Goal: Transaction & Acquisition: Download file/media

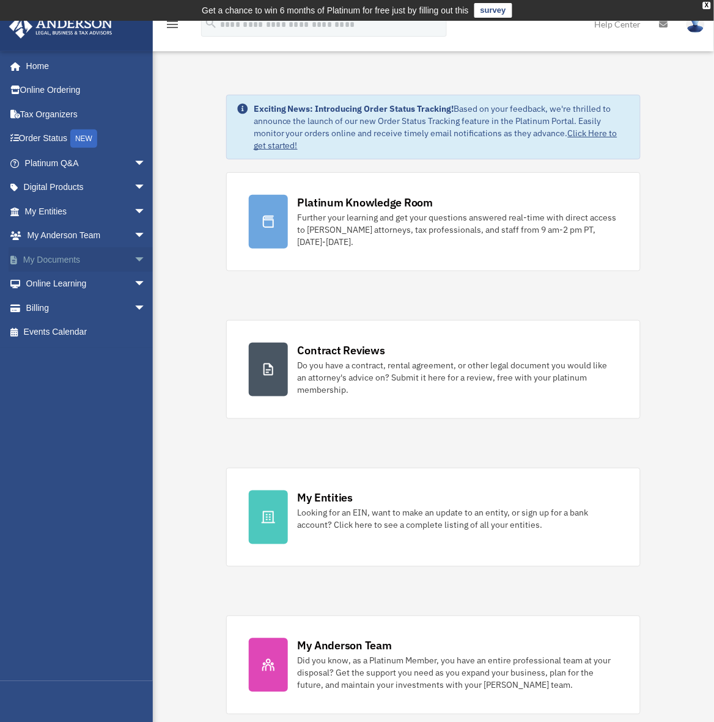
click at [60, 260] on link "My Documents arrow_drop_down" at bounding box center [87, 259] width 156 height 24
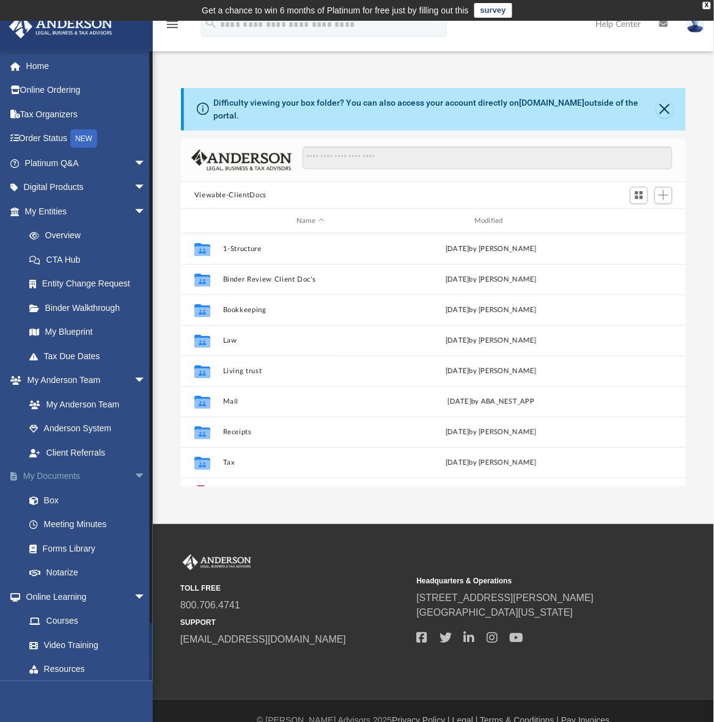
scroll to position [266, 493]
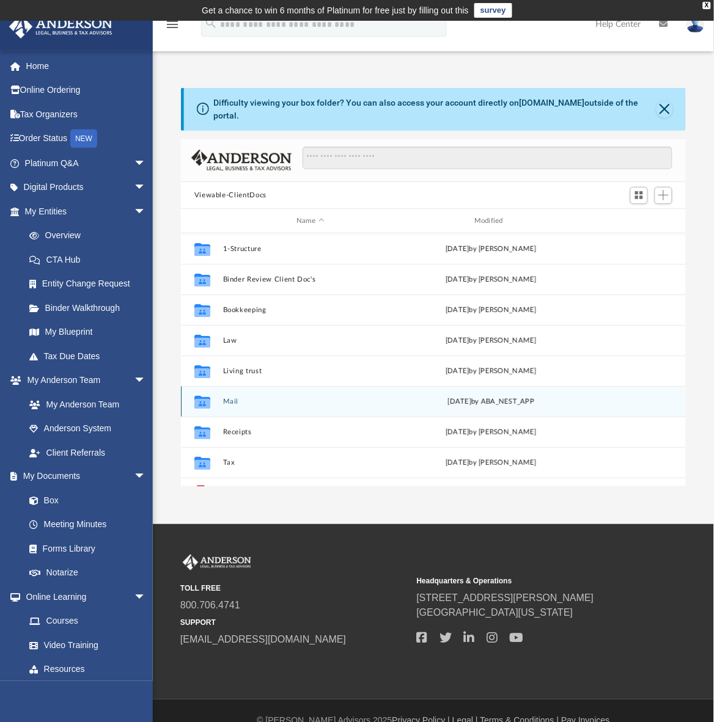
click at [225, 398] on button "Mail" at bounding box center [309, 402] width 175 height 8
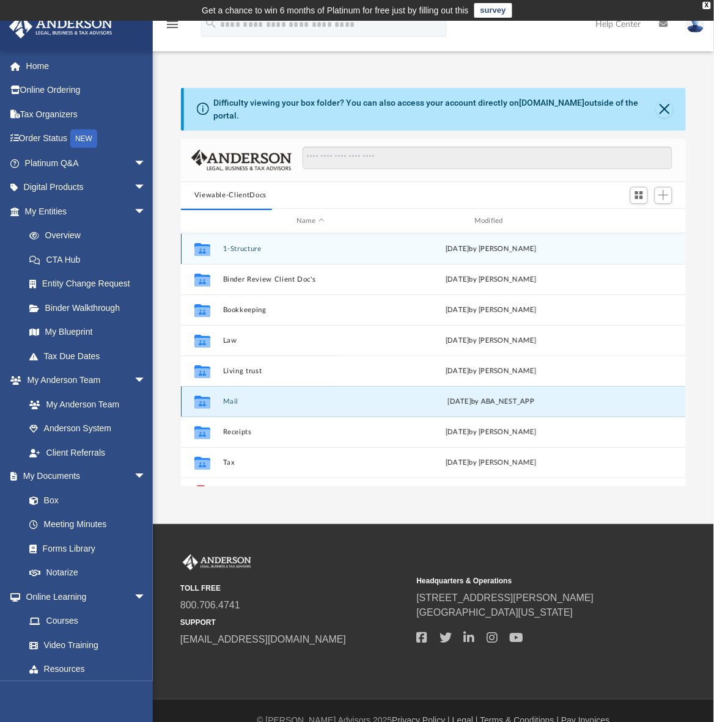
scroll to position [228, 493]
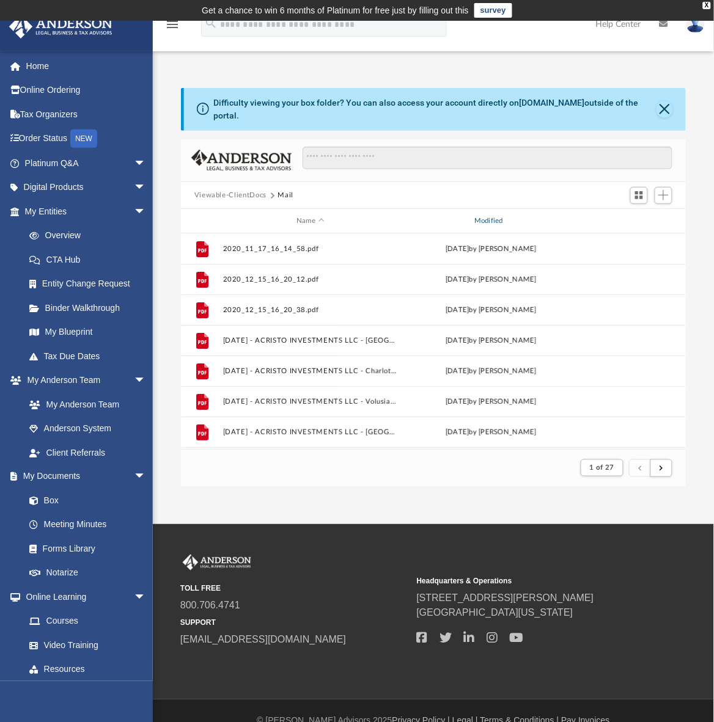
click at [492, 216] on div "Modified" at bounding box center [490, 221] width 175 height 11
drag, startPoint x: 494, startPoint y: 208, endPoint x: 499, endPoint y: 213, distance: 7.4
click at [495, 216] on div "Modified" at bounding box center [490, 221] width 175 height 11
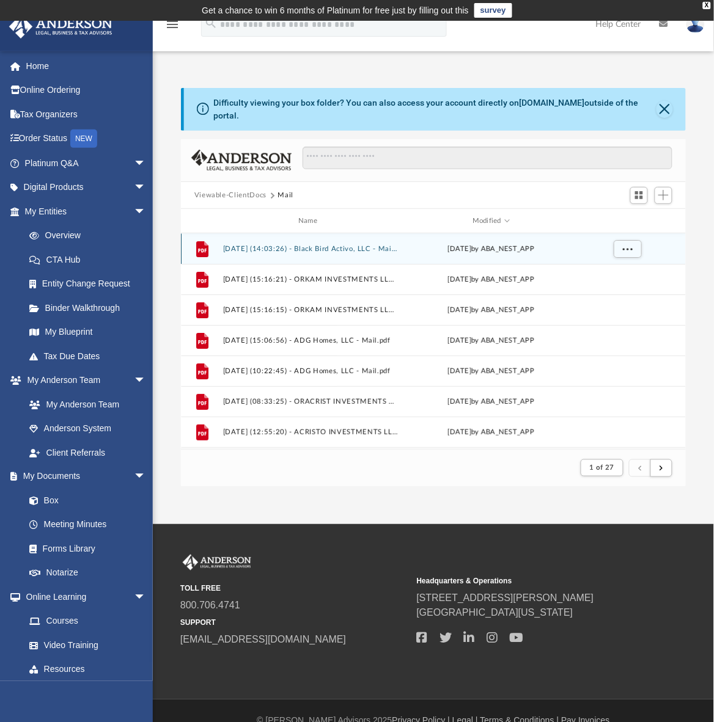
click at [316, 245] on button "[DATE] (14:03:26) - Black Bird Activo, LLC - Mail.pdf" at bounding box center [309, 249] width 175 height 8
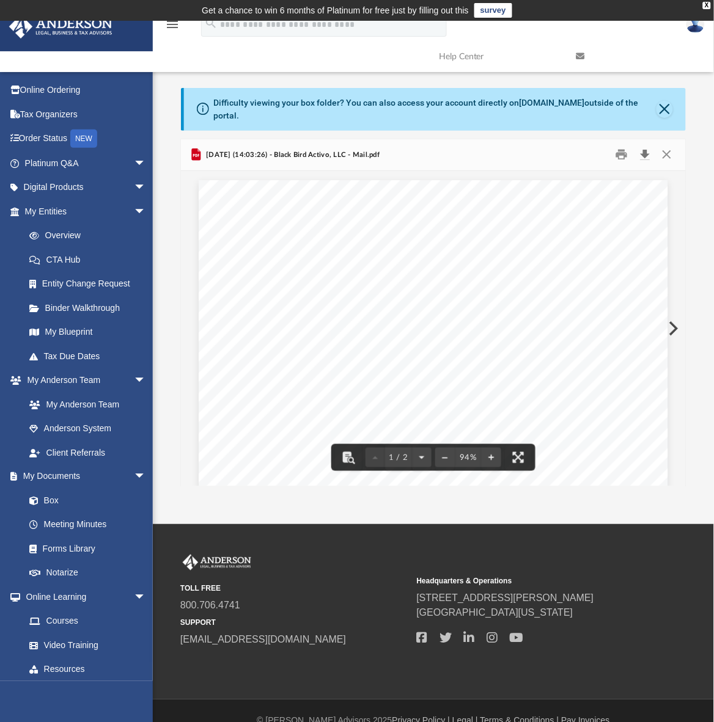
click at [640, 145] on button "Download" at bounding box center [645, 154] width 22 height 19
click at [671, 321] on button "Preview" at bounding box center [672, 329] width 27 height 34
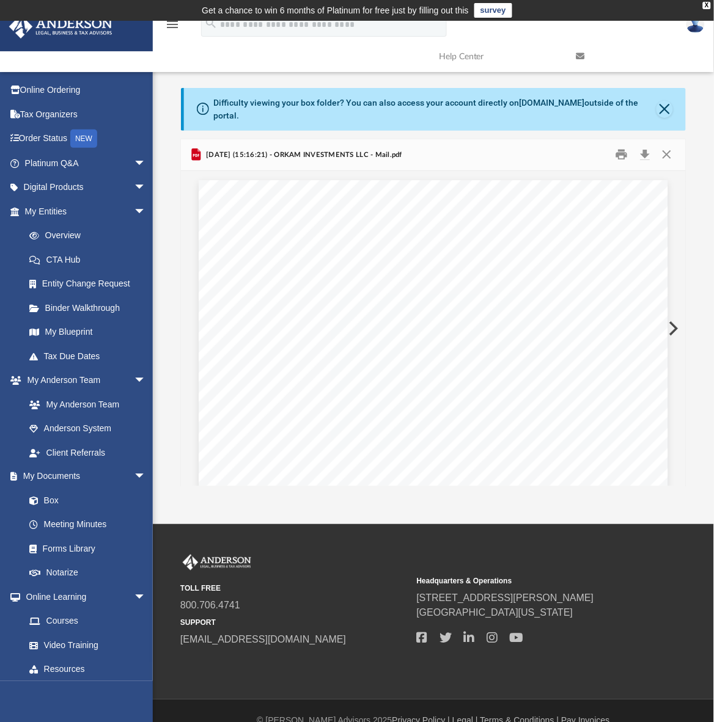
click at [671, 321] on button "Preview" at bounding box center [672, 329] width 27 height 34
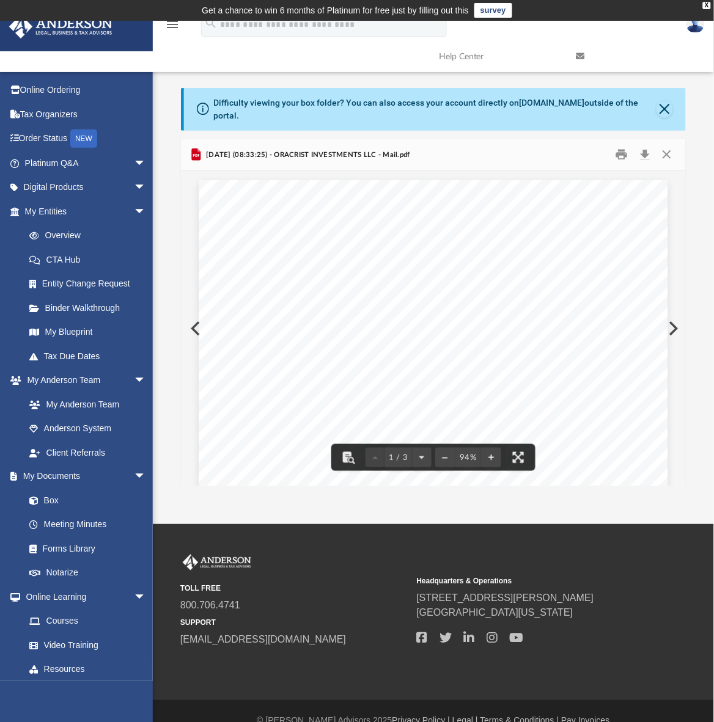
click at [191, 316] on button "Preview" at bounding box center [194, 329] width 27 height 34
click at [666, 145] on button "Close" at bounding box center [667, 154] width 22 height 19
